Goal: Task Accomplishment & Management: Manage account settings

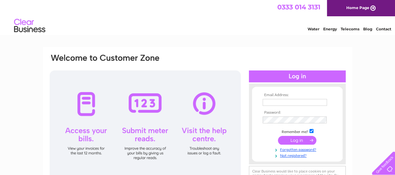
type input "hello@chulos.co.uk"
click at [298, 140] on input "submit" at bounding box center [297, 140] width 38 height 9
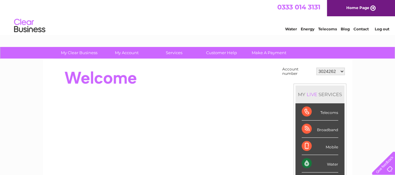
click at [332, 71] on select "3024262 30274840" at bounding box center [330, 70] width 28 height 7
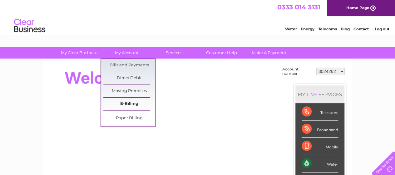
click at [137, 105] on link "E-Billing" at bounding box center [129, 103] width 52 height 12
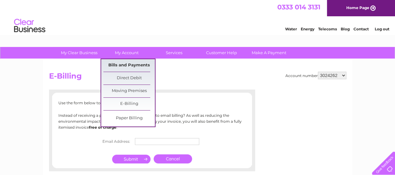
click at [128, 67] on link "Bills and Payments" at bounding box center [129, 65] width 52 height 12
click at [136, 65] on link "Bills and Payments" at bounding box center [129, 65] width 52 height 12
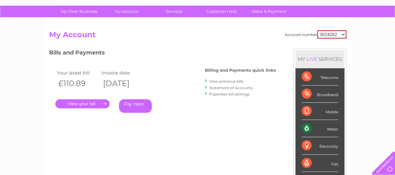
scroll to position [42, 0]
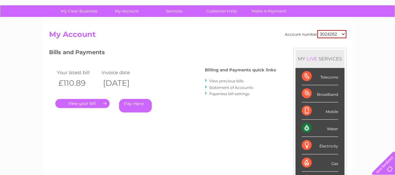
click at [96, 100] on link "." at bounding box center [82, 103] width 54 height 9
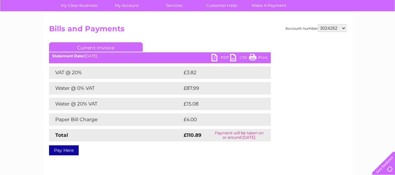
scroll to position [47, 0]
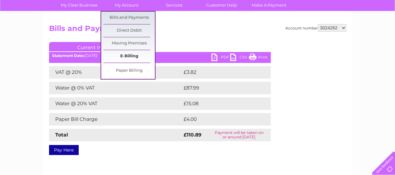
click at [133, 60] on link "E-Billing" at bounding box center [129, 56] width 52 height 12
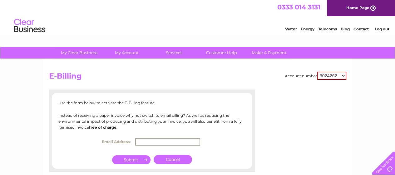
click at [162, 138] on input "text" at bounding box center [167, 141] width 65 height 7
type input "[EMAIL_ADDRESS][DOMAIN_NAME]"
click at [134, 158] on input "submit" at bounding box center [131, 159] width 38 height 9
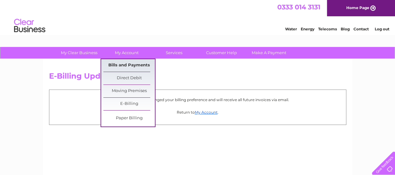
click at [133, 67] on link "Bills and Payments" at bounding box center [129, 65] width 52 height 12
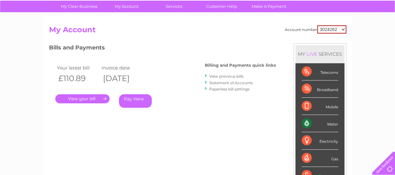
scroll to position [47, 0]
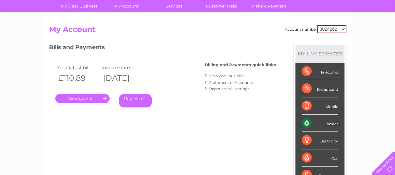
click at [96, 100] on link "." at bounding box center [82, 98] width 54 height 9
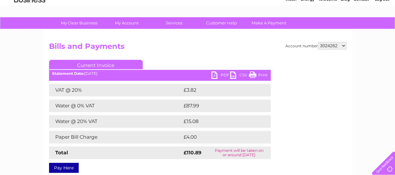
scroll to position [31, 0]
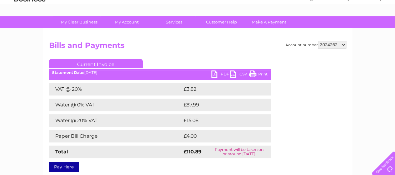
click at [215, 74] on link "PDF" at bounding box center [220, 74] width 19 height 9
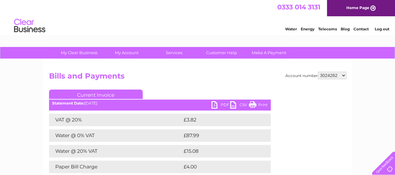
click at [338, 76] on select "3024262 30274840" at bounding box center [332, 74] width 28 height 7
select select "30274840"
click at [318, 71] on select "3024262 30274840" at bounding box center [332, 74] width 28 height 7
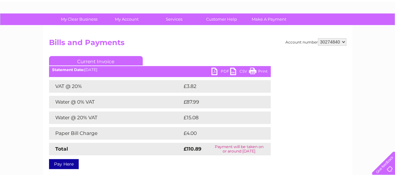
scroll to position [34, 0]
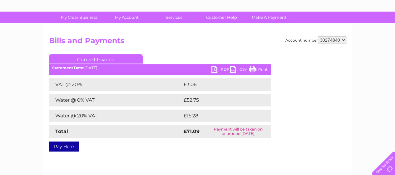
scroll to position [36, 0]
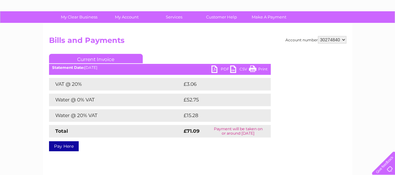
click at [217, 71] on link "PDF" at bounding box center [220, 69] width 19 height 9
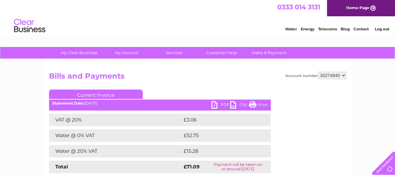
click at [343, 76] on select "3024262 30274840" at bounding box center [332, 74] width 28 height 7
click at [339, 73] on select "3024262 30274840" at bounding box center [332, 74] width 28 height 7
select select "3024262"
click at [318, 71] on select "3024262 30274840" at bounding box center [332, 74] width 28 height 7
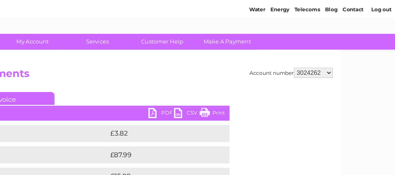
scroll to position [13, 0]
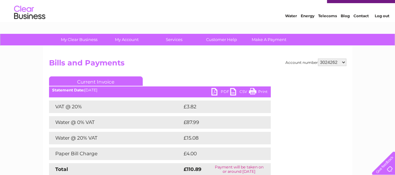
click at [215, 88] on link "PDF" at bounding box center [220, 92] width 19 height 9
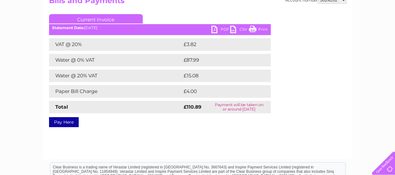
scroll to position [76, 0]
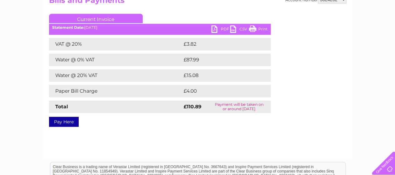
click at [217, 30] on link "PDF" at bounding box center [220, 29] width 19 height 9
